Goal: Task Accomplishment & Management: Use online tool/utility

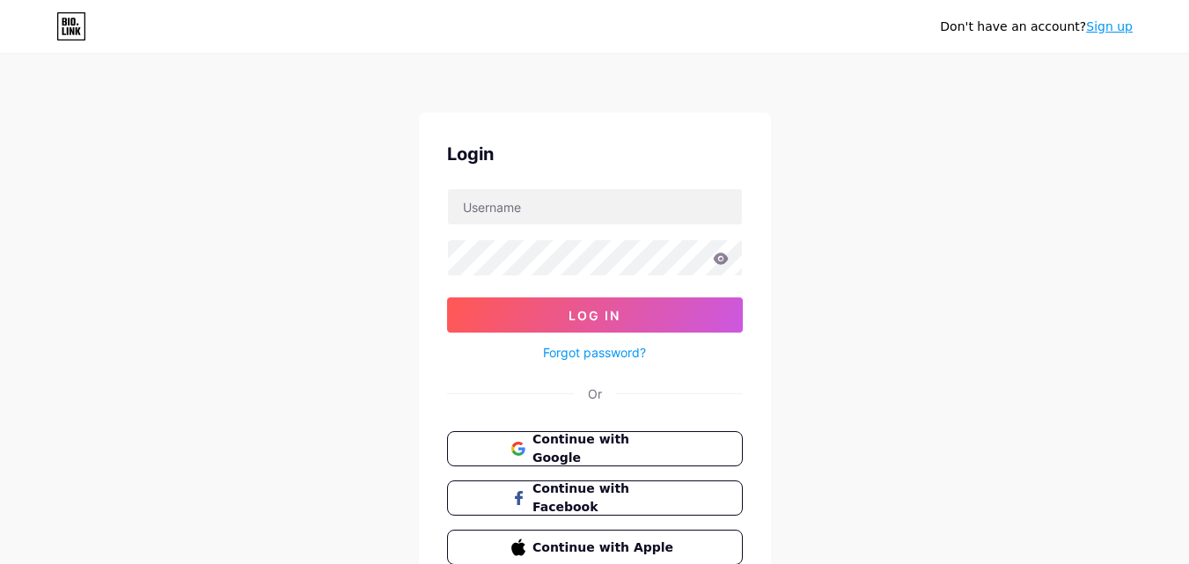
click at [1112, 30] on link "Sign up" at bounding box center [1109, 26] width 47 height 14
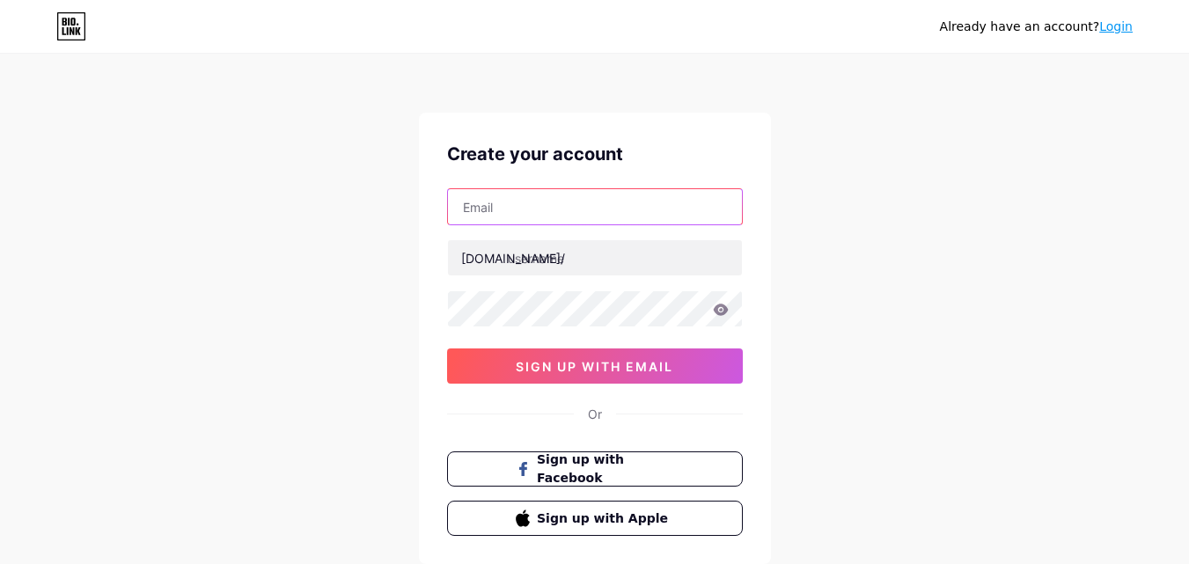
click at [574, 203] on input "text" at bounding box center [595, 206] width 294 height 35
type input "[EMAIL_ADDRESS][DOMAIN_NAME]"
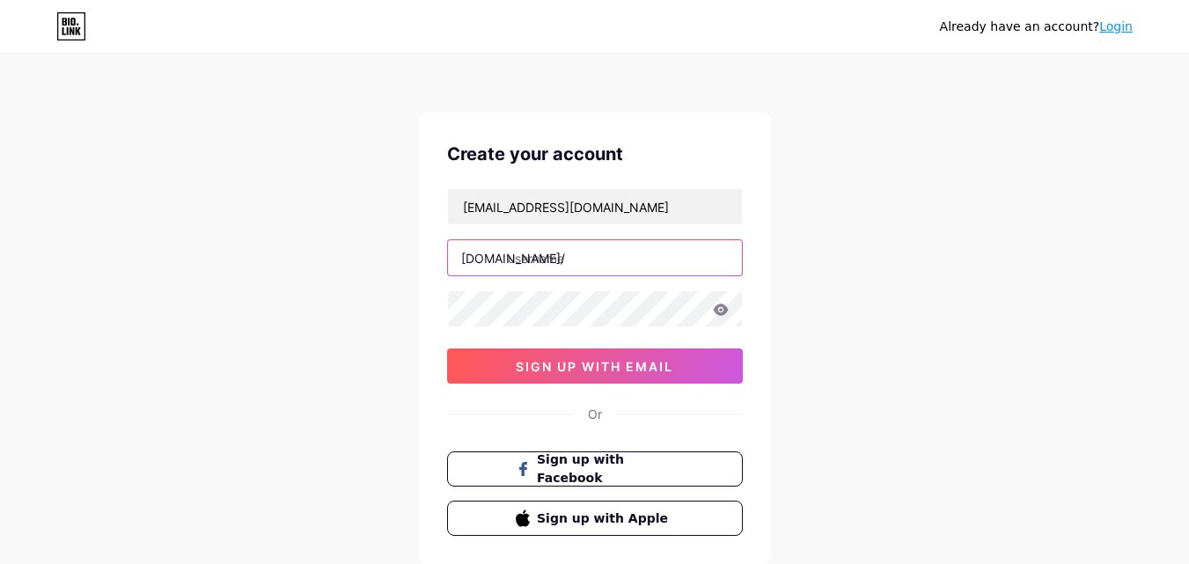
click at [578, 260] on input "text" at bounding box center [595, 257] width 294 height 35
paste input "bodybalancemed"
type input "bodybalancemed"
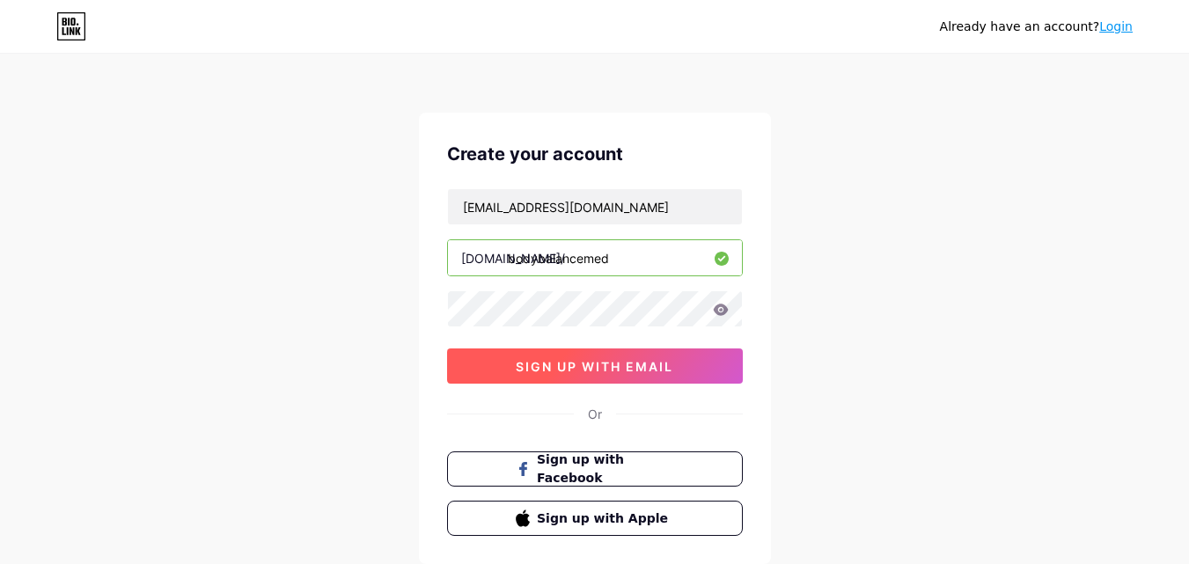
click at [547, 368] on span "sign up with email" at bounding box center [595, 366] width 158 height 15
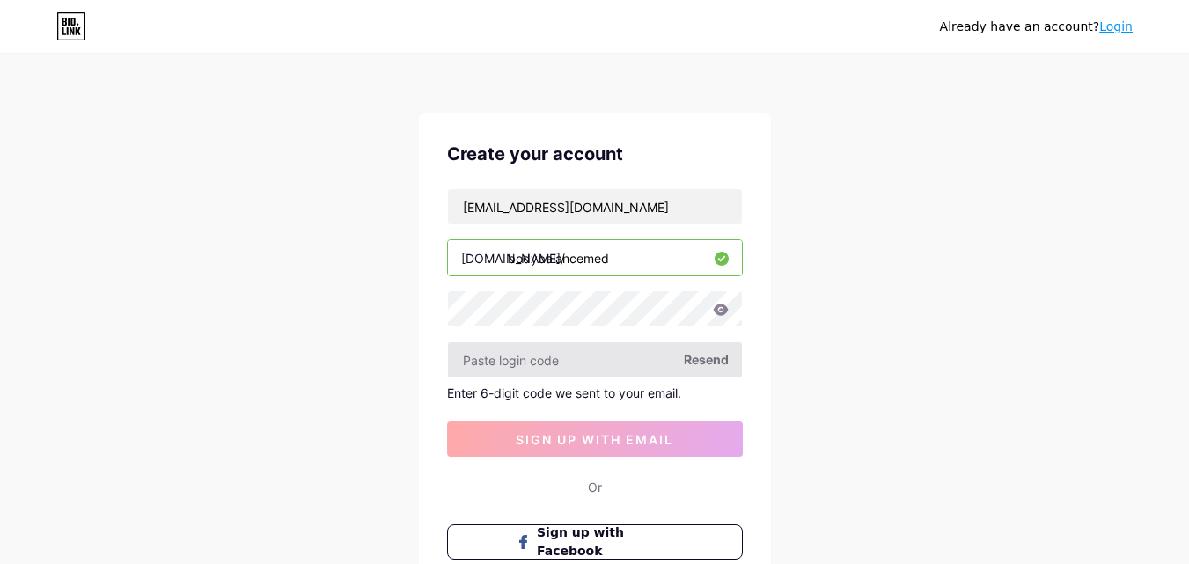
click at [537, 366] on input "text" at bounding box center [595, 359] width 294 height 35
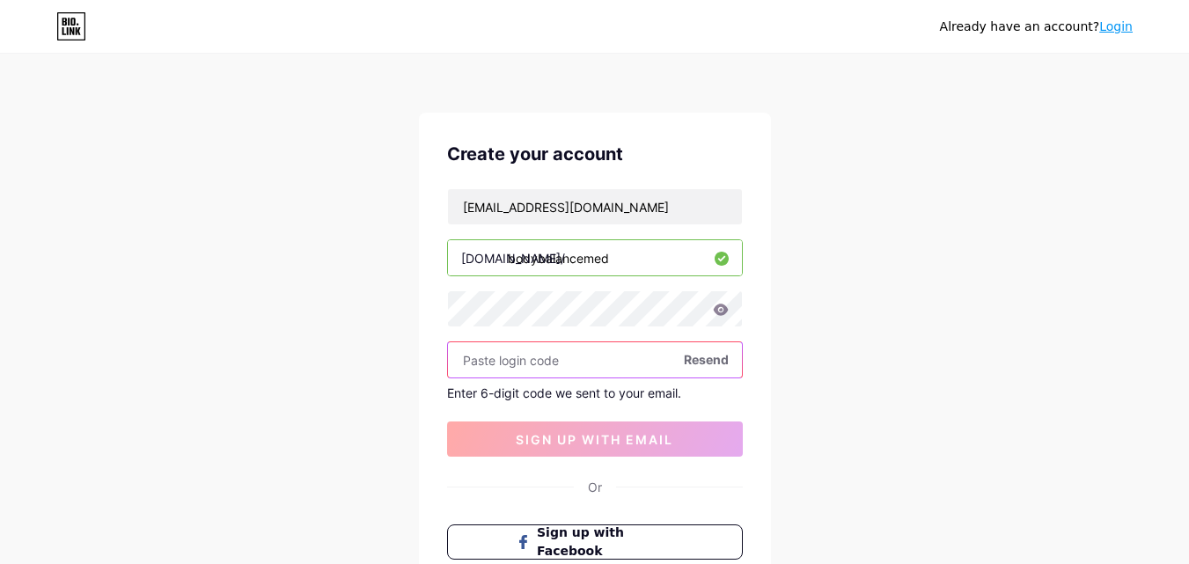
paste input "595371"
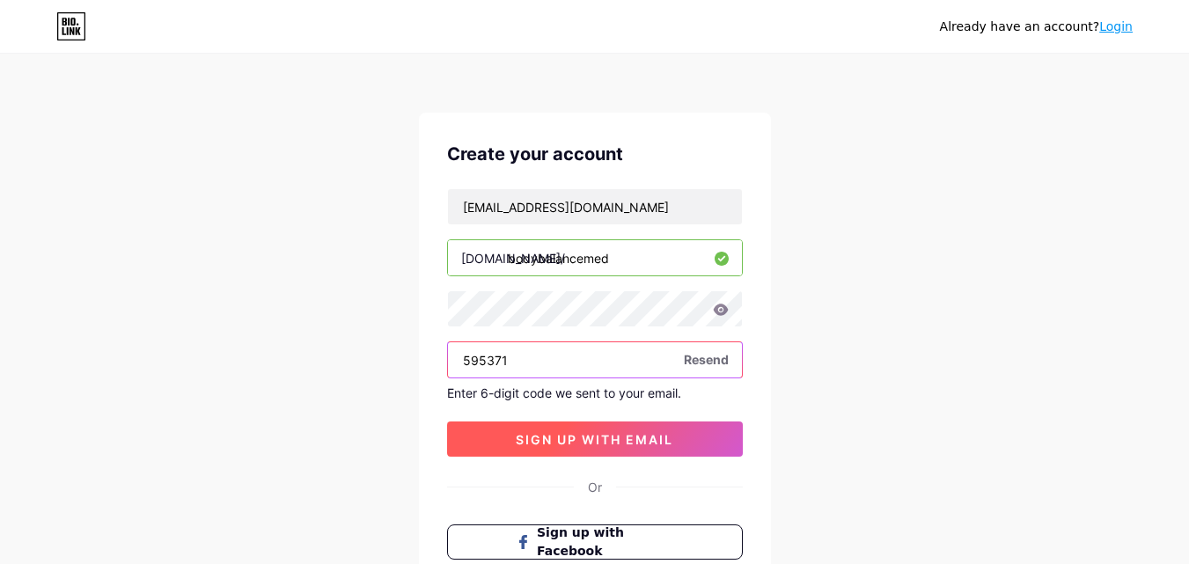
type input "595371"
click at [565, 439] on span "sign up with email" at bounding box center [595, 439] width 158 height 15
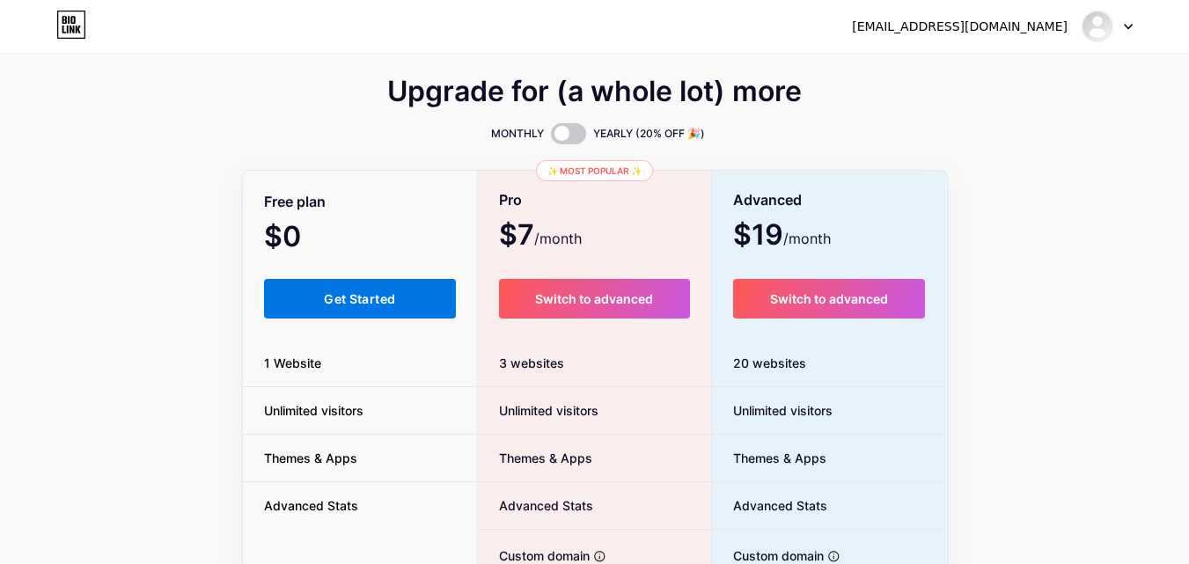
click at [348, 301] on span "Get Started" at bounding box center [359, 298] width 71 height 15
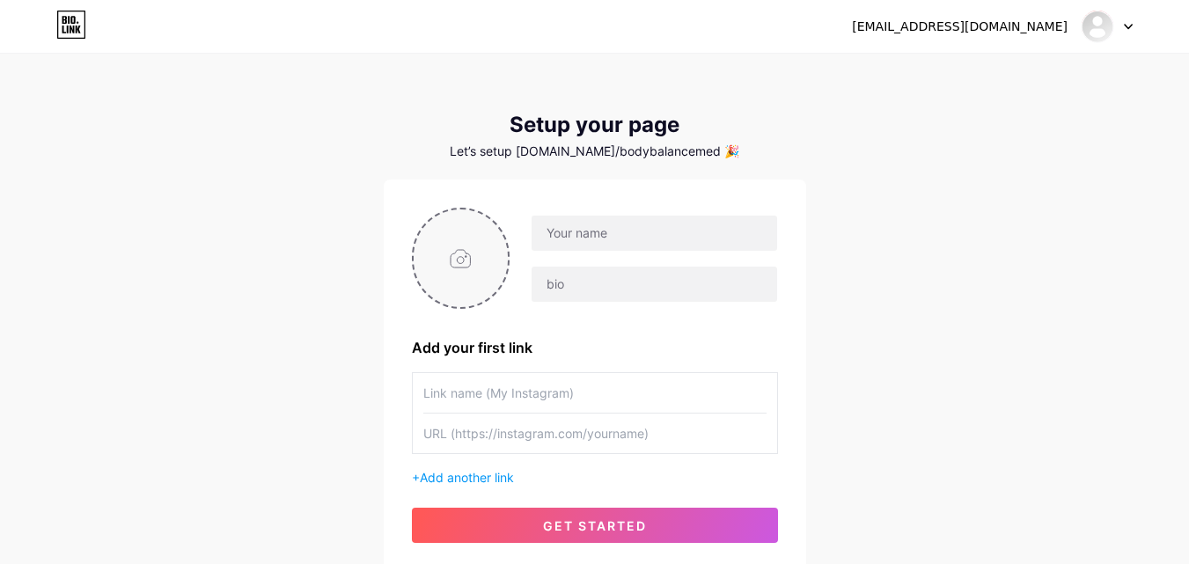
click at [473, 243] on input "file" at bounding box center [461, 258] width 95 height 98
type input "C:\fakepath\body logo.jpg"
click at [588, 236] on input "text" at bounding box center [654, 233] width 245 height 35
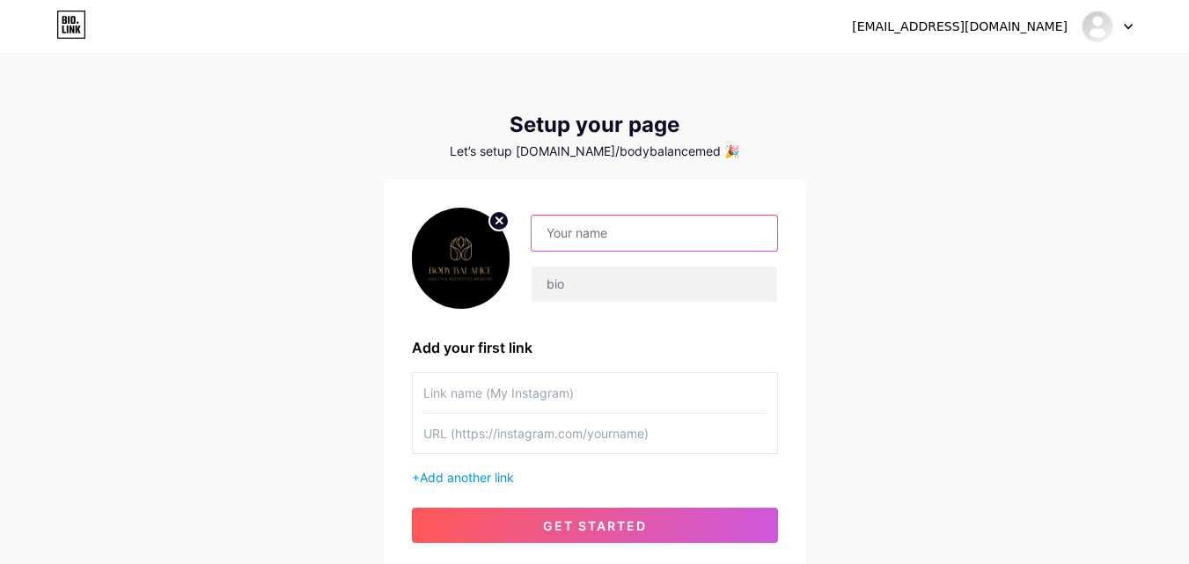
paste input "Body Balance Health & Aesthetics Medicine"
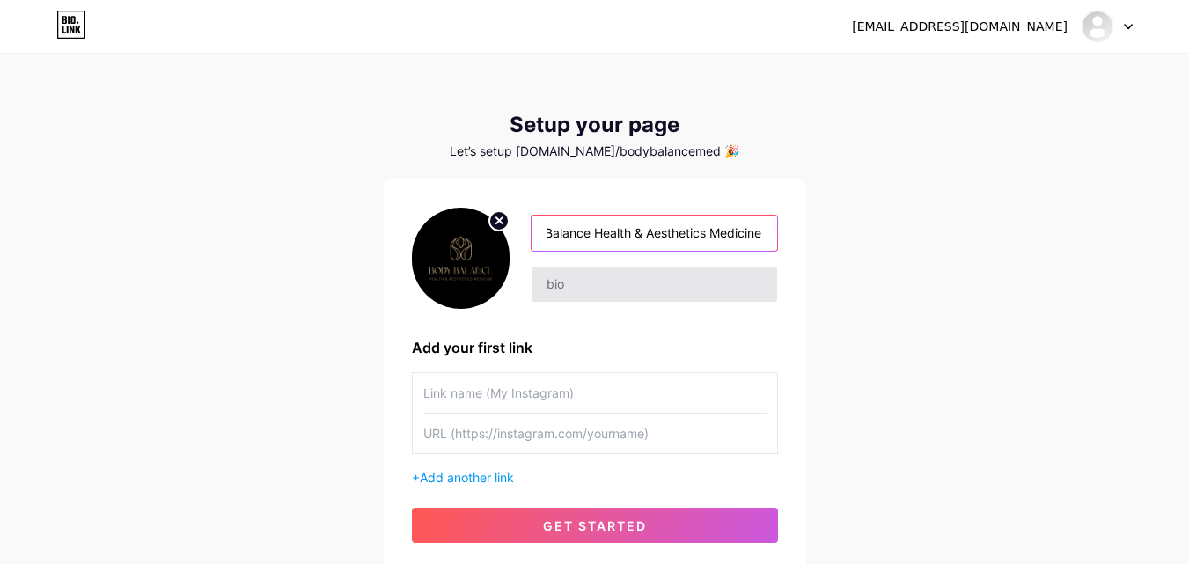
type input "Body Balance Health & Aesthetics Medicine"
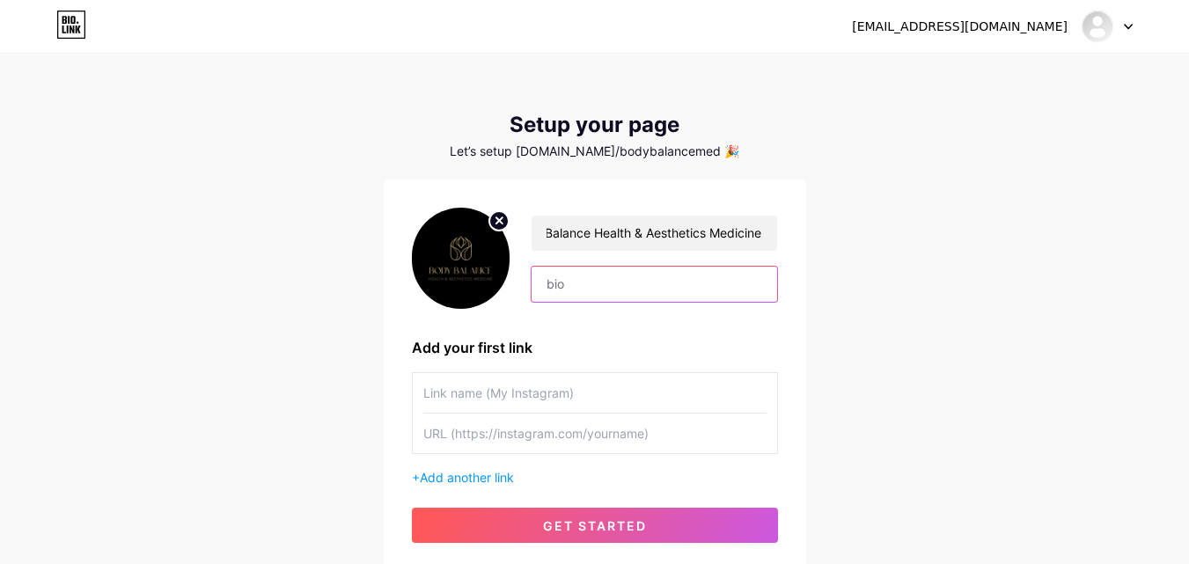
click at [558, 291] on input "text" at bounding box center [654, 284] width 245 height 35
paste input "Experience Body Balance Med, a women’s health and aesthetics clinic . Professio…"
type input "Experience Body Balance Med, a women’s health and aesthetics clinic . Professio…"
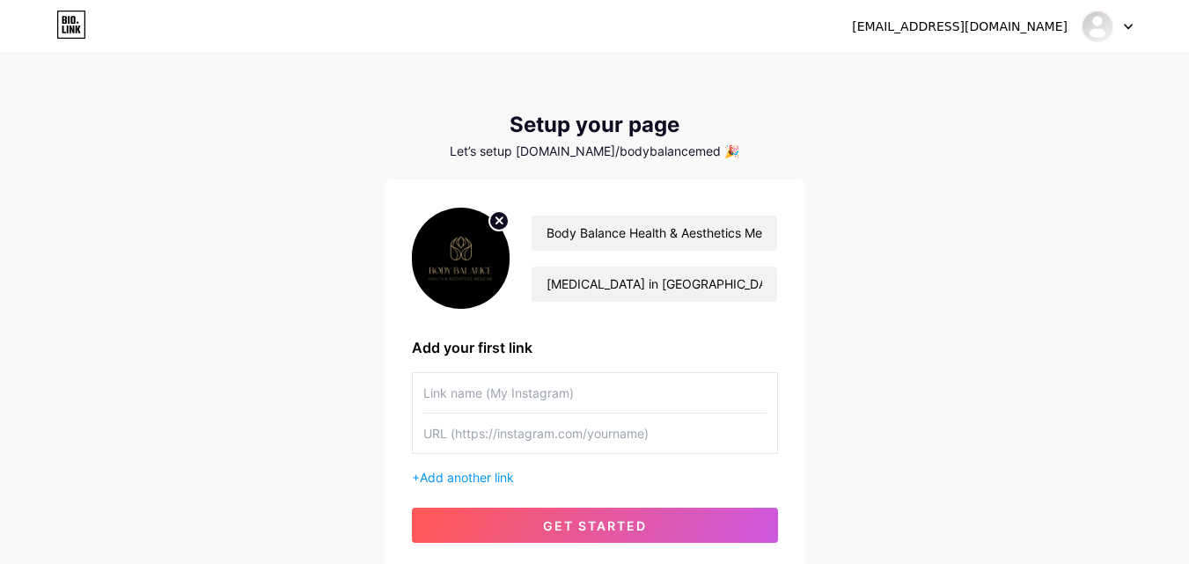
click at [484, 413] on div at bounding box center [594, 393] width 343 height 40
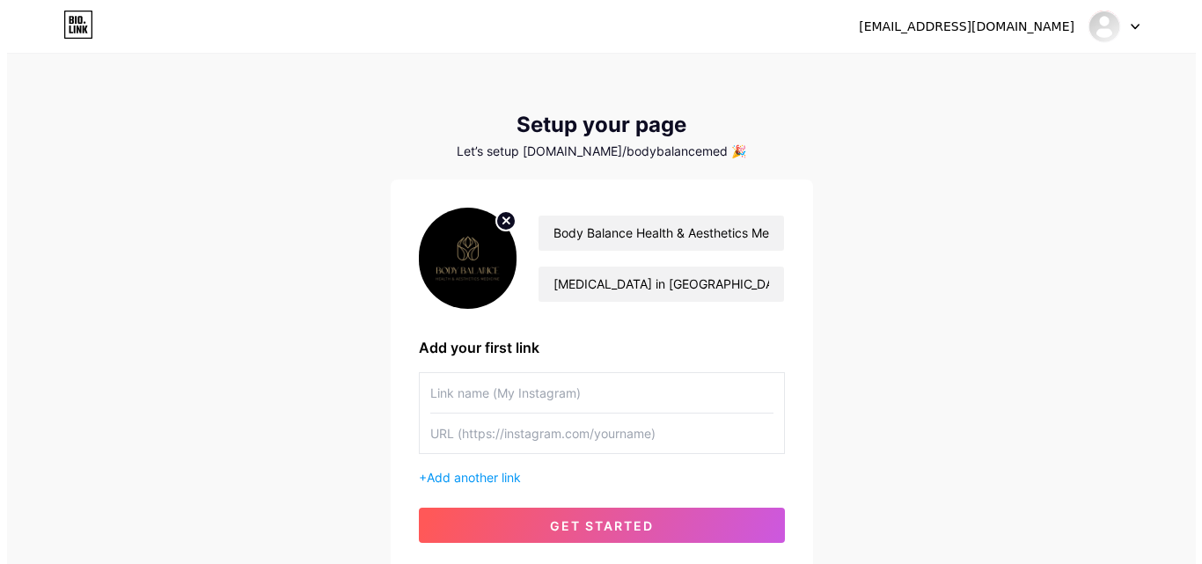
scroll to position [0, 0]
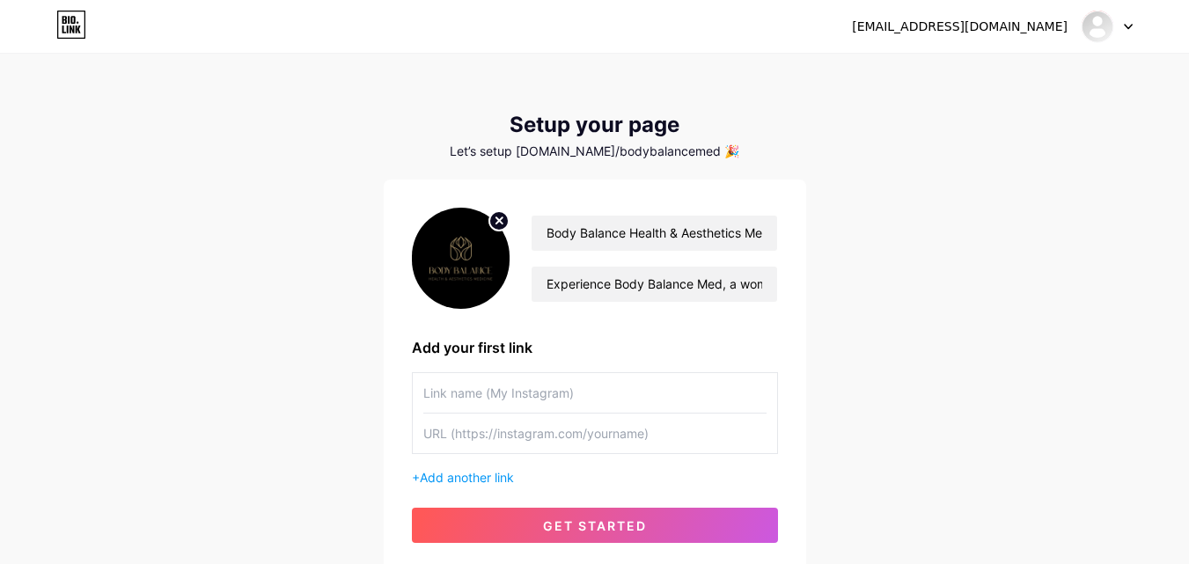
click at [483, 436] on input "text" at bounding box center [594, 434] width 343 height 40
paste input "[URL][DOMAIN_NAME]"
type input "[URL][DOMAIN_NAME]"
click at [499, 391] on input "text" at bounding box center [594, 393] width 343 height 40
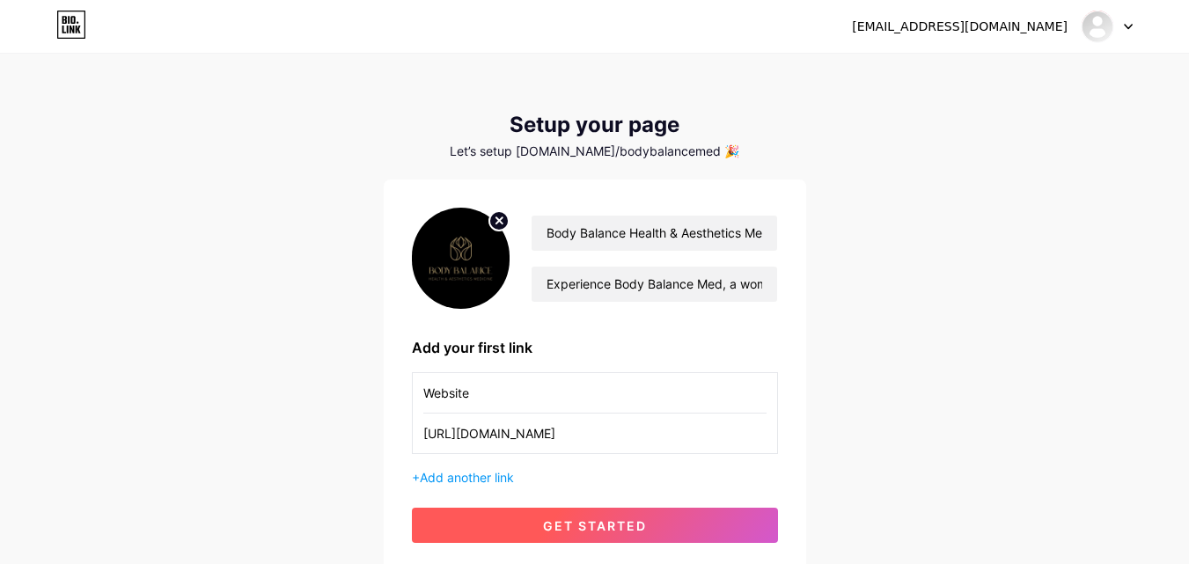
type input "Website"
click at [560, 524] on span "get started" at bounding box center [595, 525] width 104 height 15
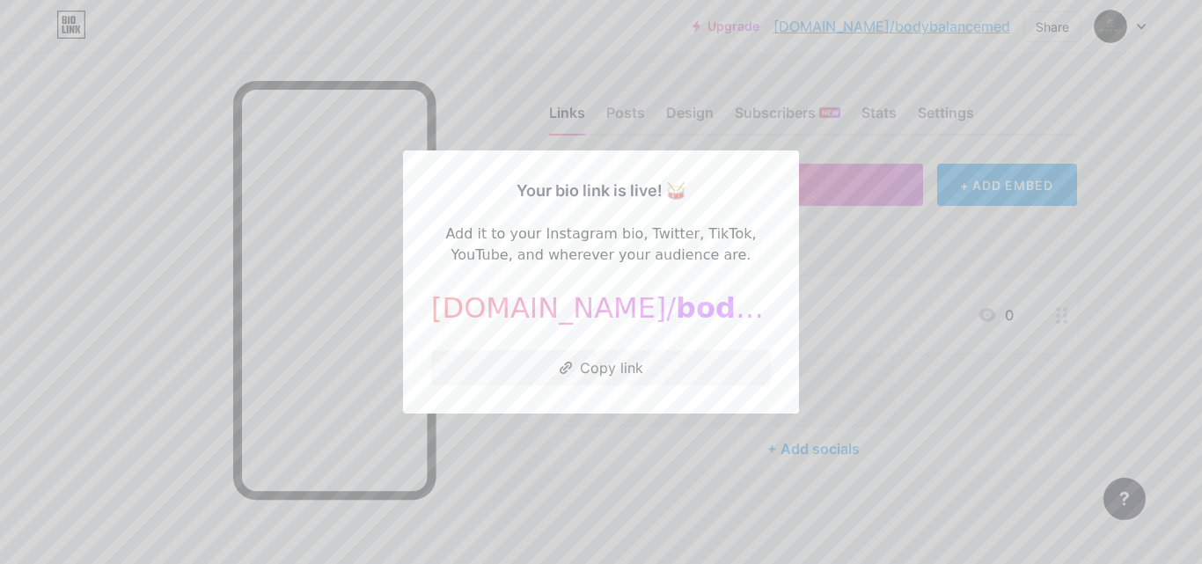
click at [970, 268] on div at bounding box center [601, 282] width 1202 height 564
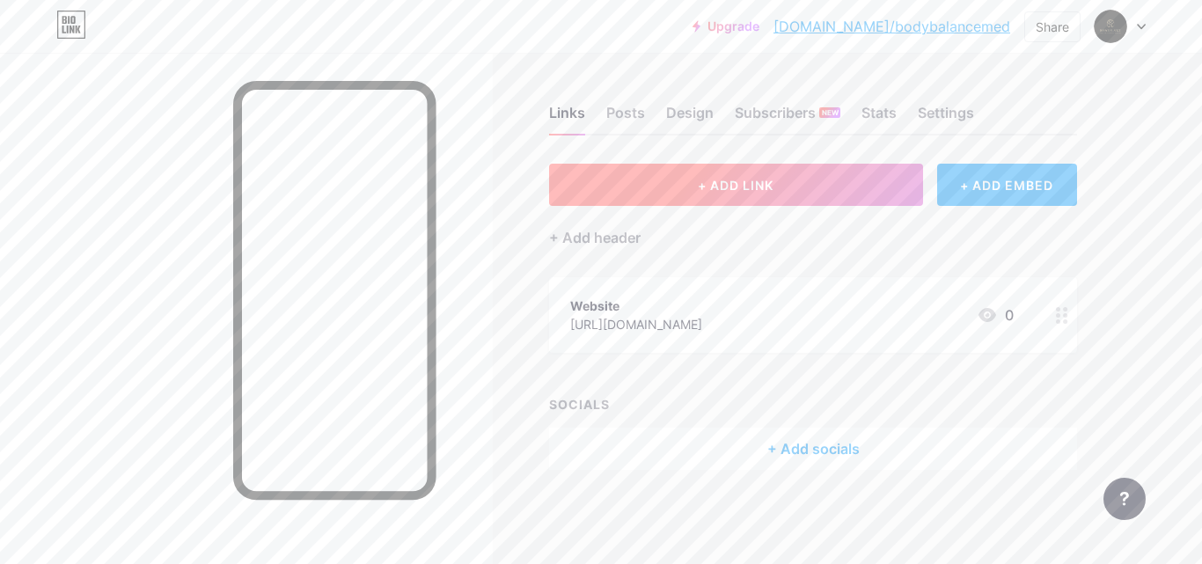
click at [791, 197] on button "+ ADD LINK" at bounding box center [736, 185] width 374 height 42
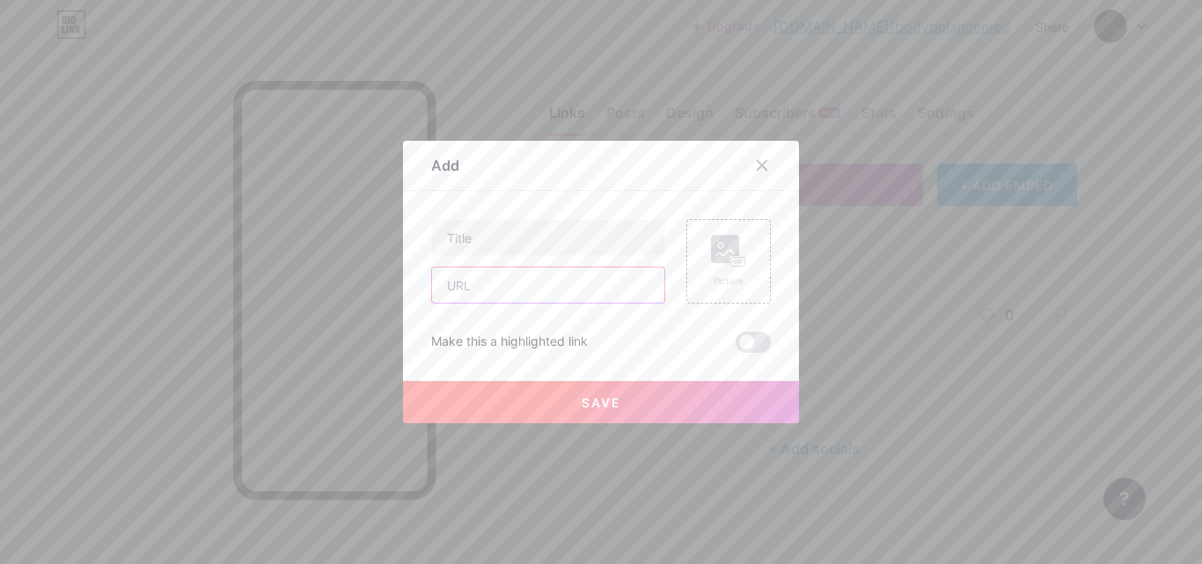
click at [510, 287] on input "text" at bounding box center [548, 285] width 232 height 35
paste input "[URL][DOMAIN_NAME]"
type input "[URL][DOMAIN_NAME]"
click at [505, 241] on input "text" at bounding box center [548, 237] width 232 height 35
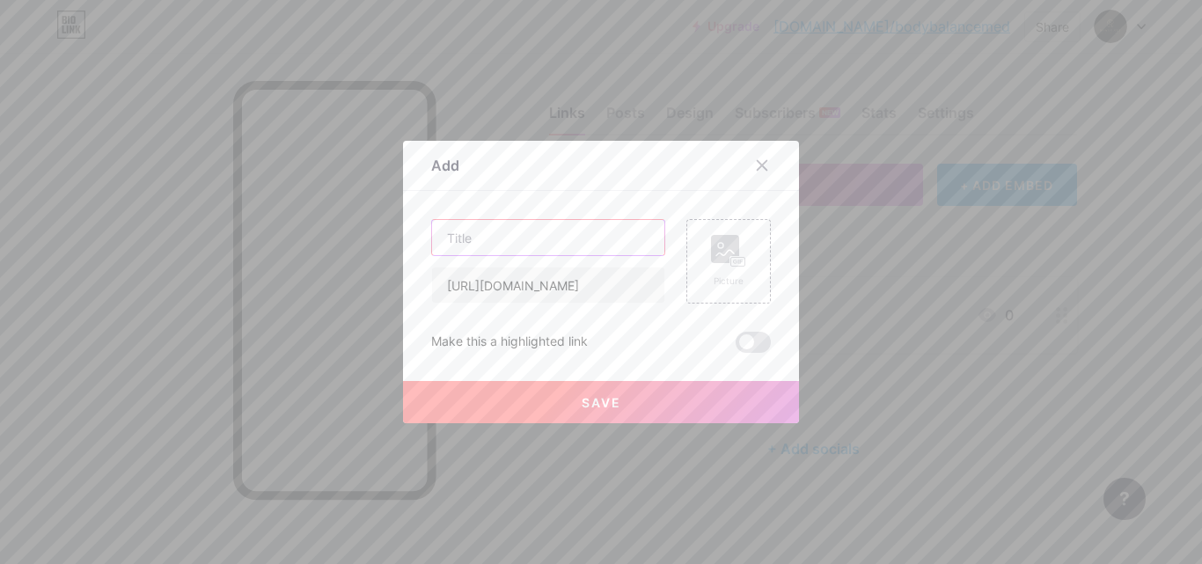
scroll to position [0, 0]
paste input "[MEDICAL_DATA] WA – Restoring Balance for Better Health"
type input "[MEDICAL_DATA] WA – Restoring Balance for Better Health"
click at [556, 407] on button "Save" at bounding box center [601, 402] width 396 height 42
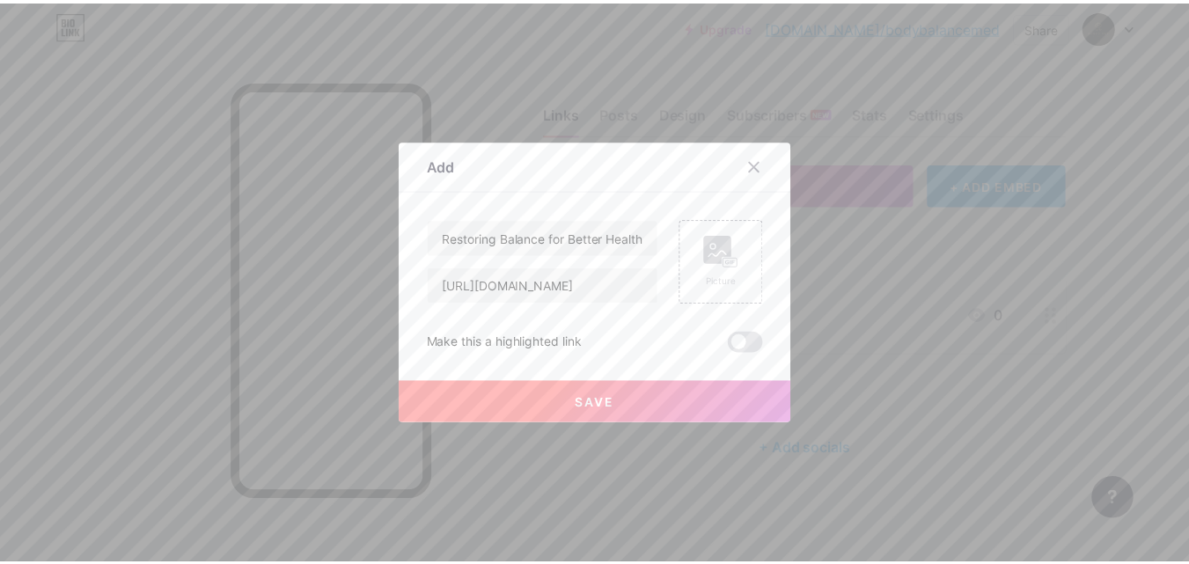
scroll to position [0, 0]
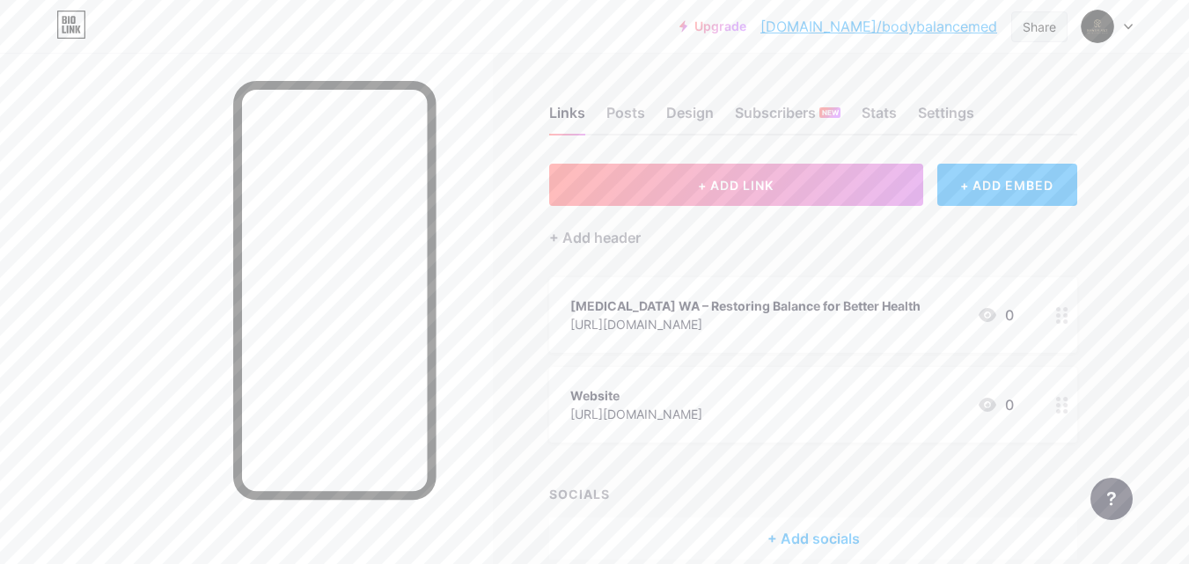
click at [1048, 31] on div "Share" at bounding box center [1039, 27] width 33 height 18
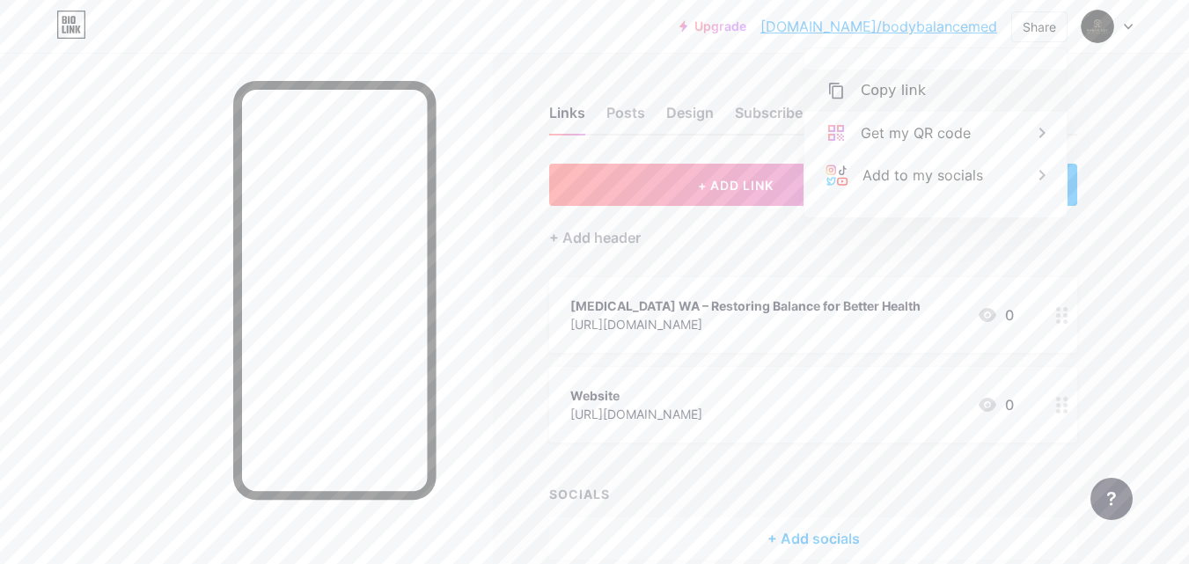
click at [928, 87] on div "Copy link" at bounding box center [935, 91] width 262 height 42
